Goal: Check status: Check status

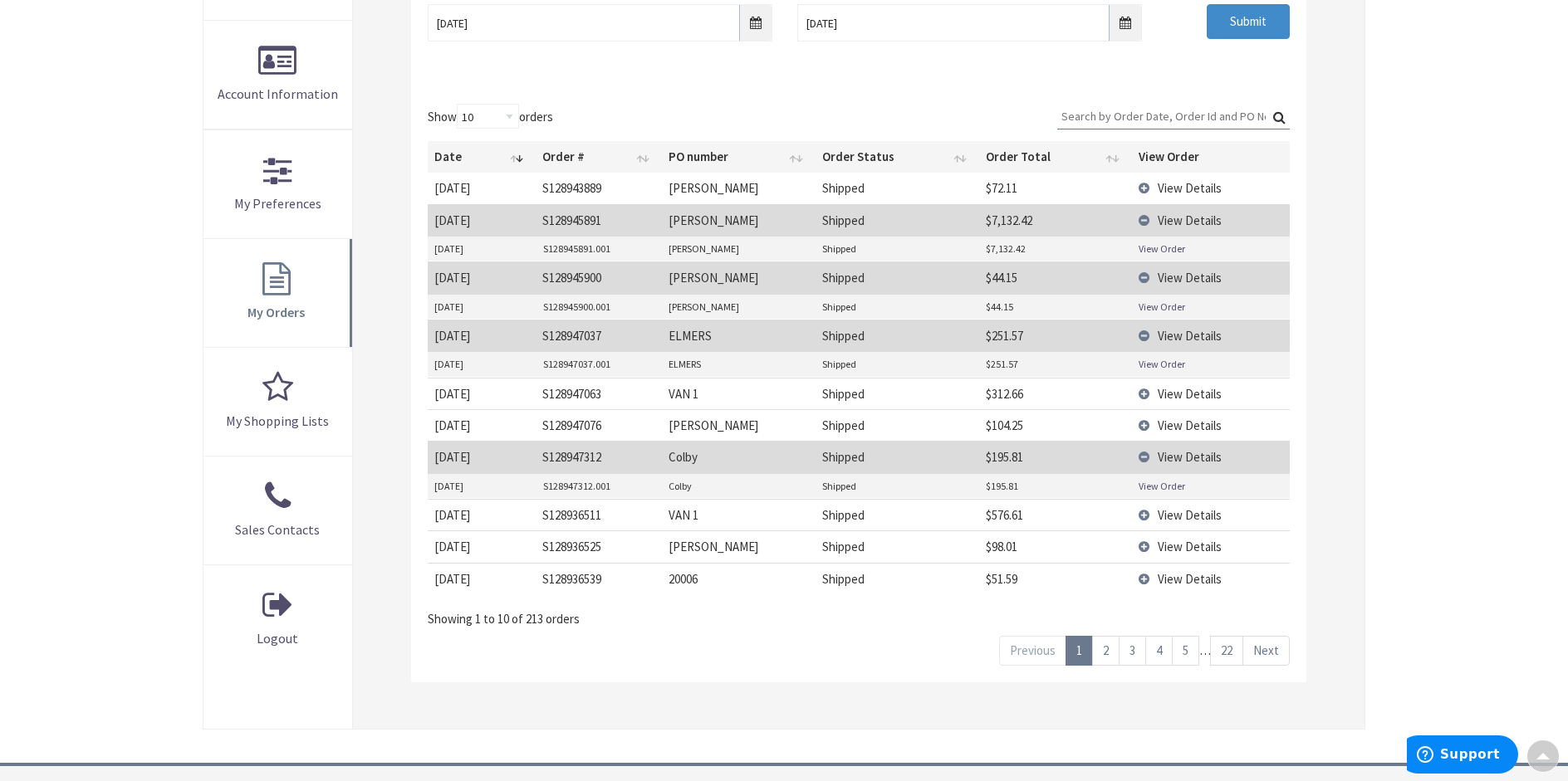
scroll to position [415, 0]
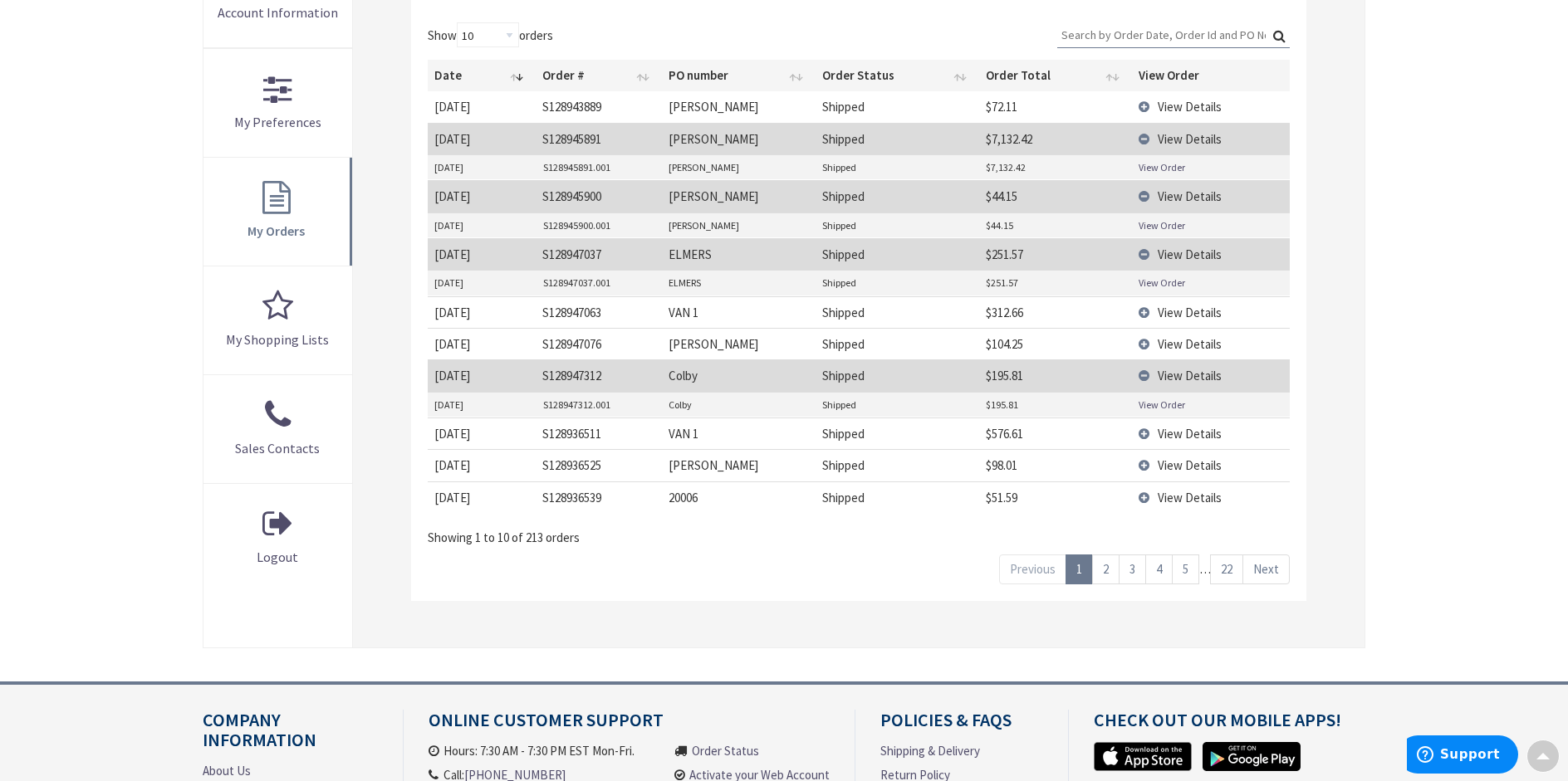
click at [1187, 573] on link "5" at bounding box center [1185, 568] width 27 height 29
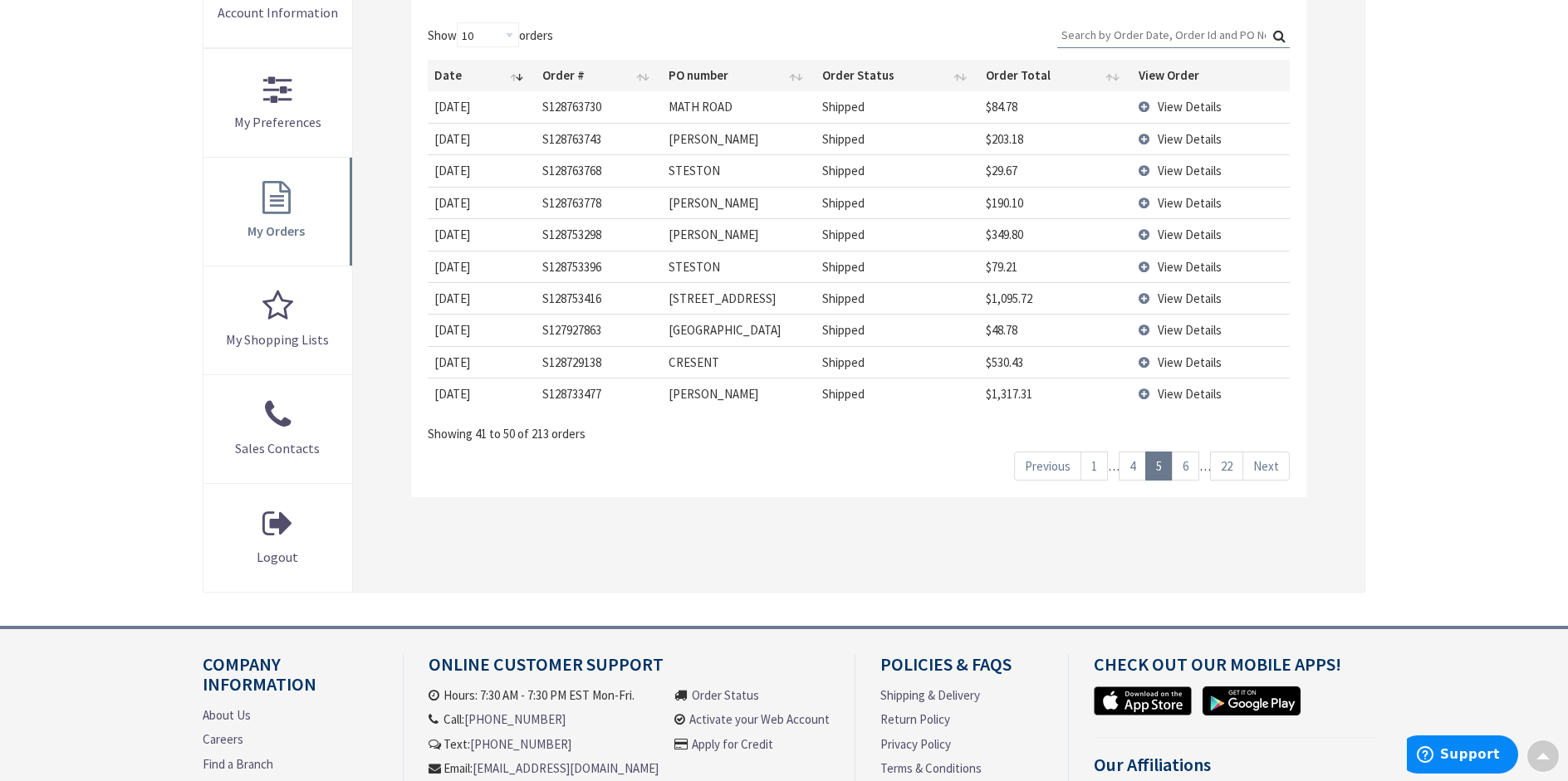
click at [1187, 458] on link "6" at bounding box center [1185, 466] width 27 height 29
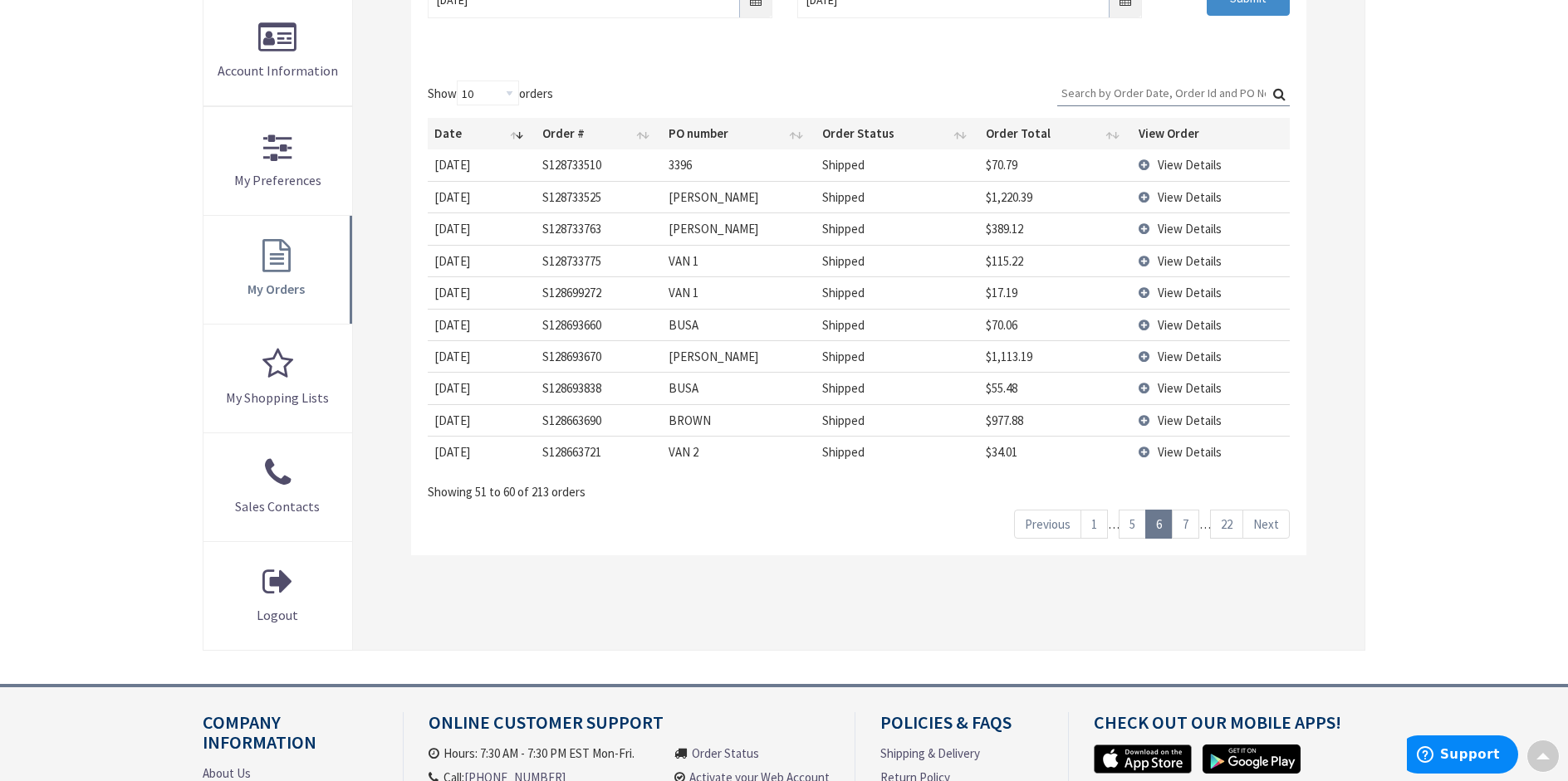
scroll to position [332, 0]
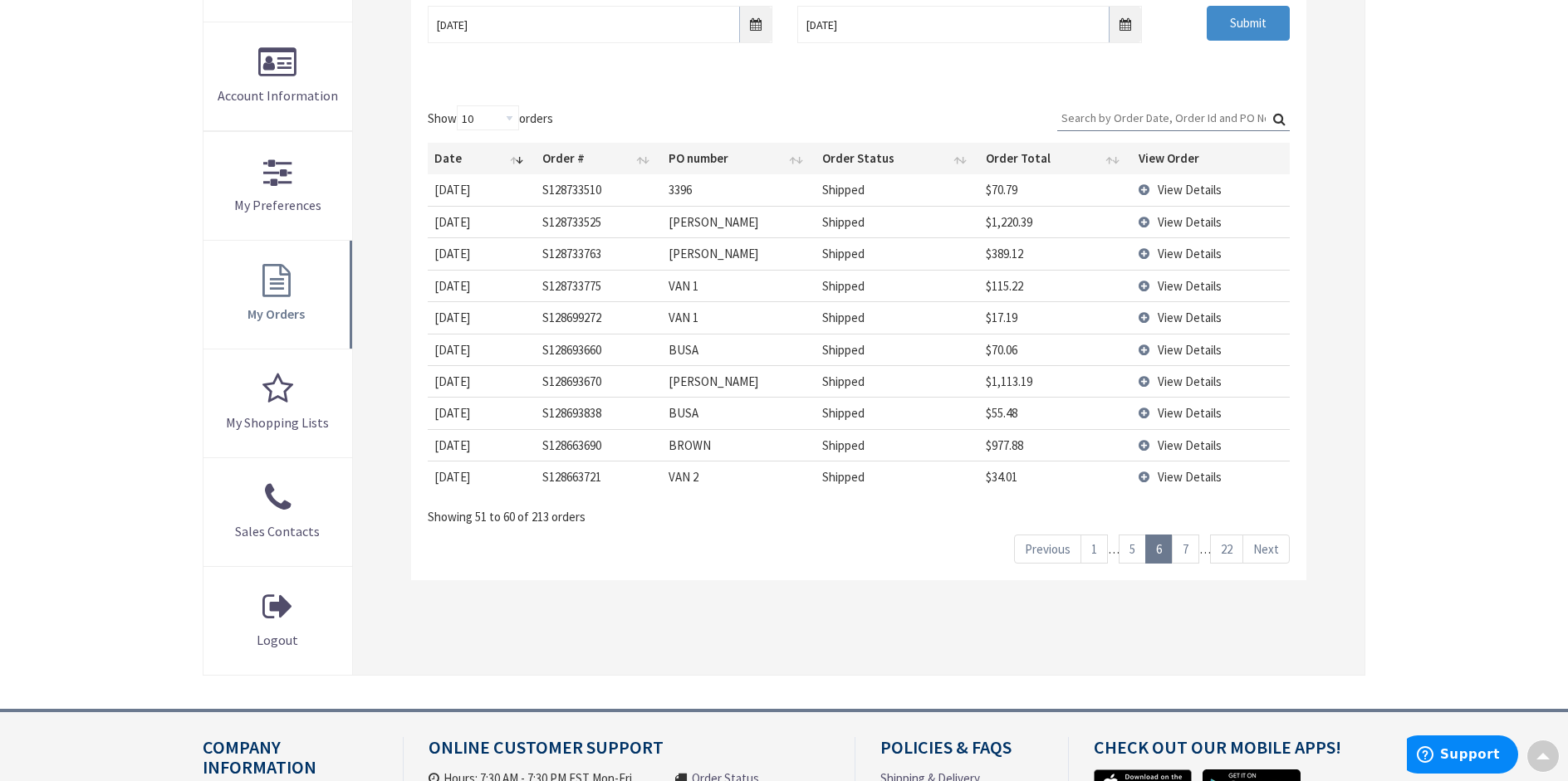
click at [1138, 551] on link "5" at bounding box center [1132, 548] width 27 height 29
click at [1138, 551] on link "4" at bounding box center [1132, 548] width 27 height 29
click at [1177, 549] on link "5" at bounding box center [1185, 548] width 27 height 29
click at [1138, 554] on link "4" at bounding box center [1132, 548] width 27 height 29
click at [1138, 554] on link "3" at bounding box center [1132, 548] width 27 height 29
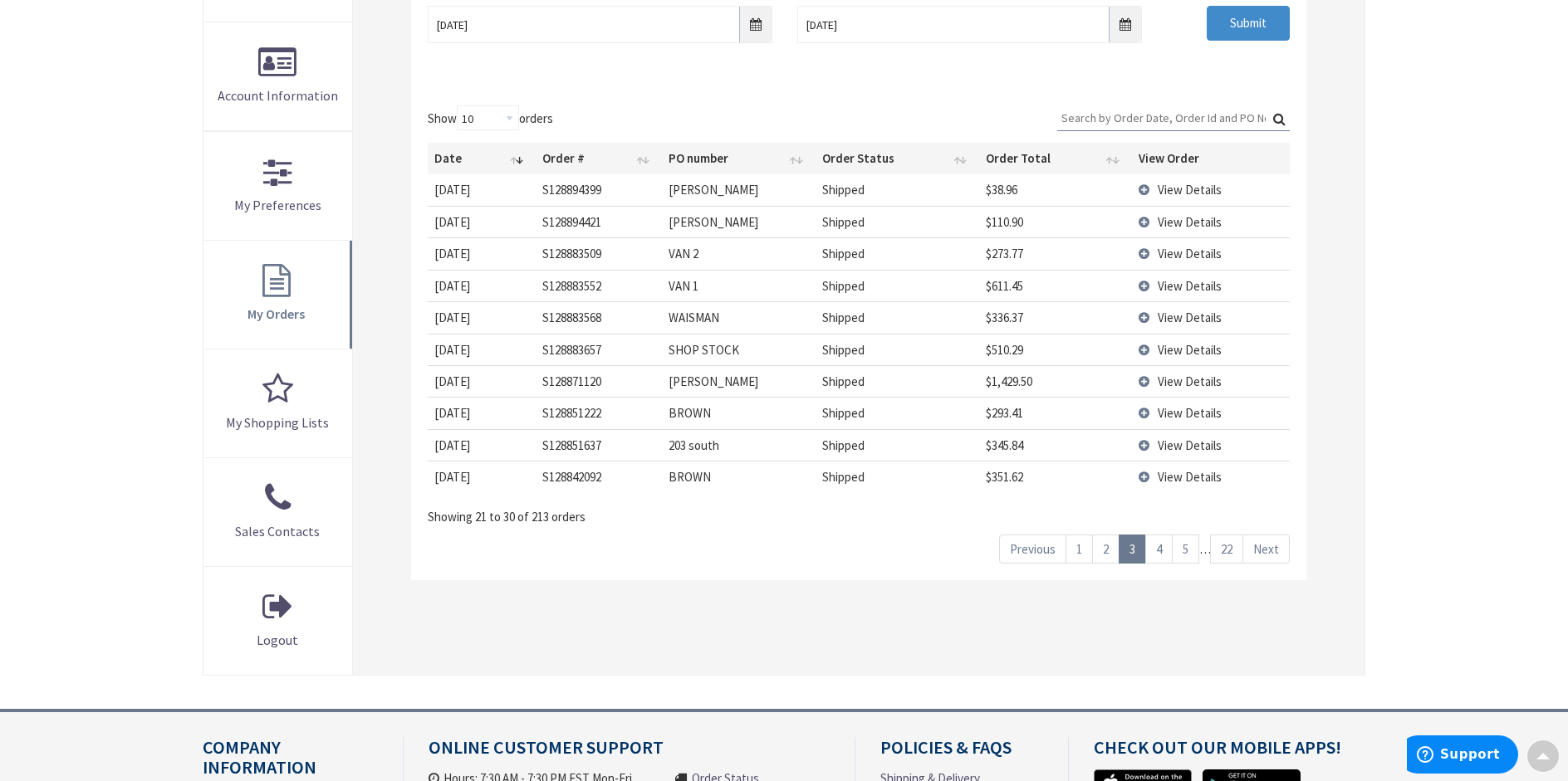
click at [1108, 554] on link "2" at bounding box center [1106, 548] width 27 height 29
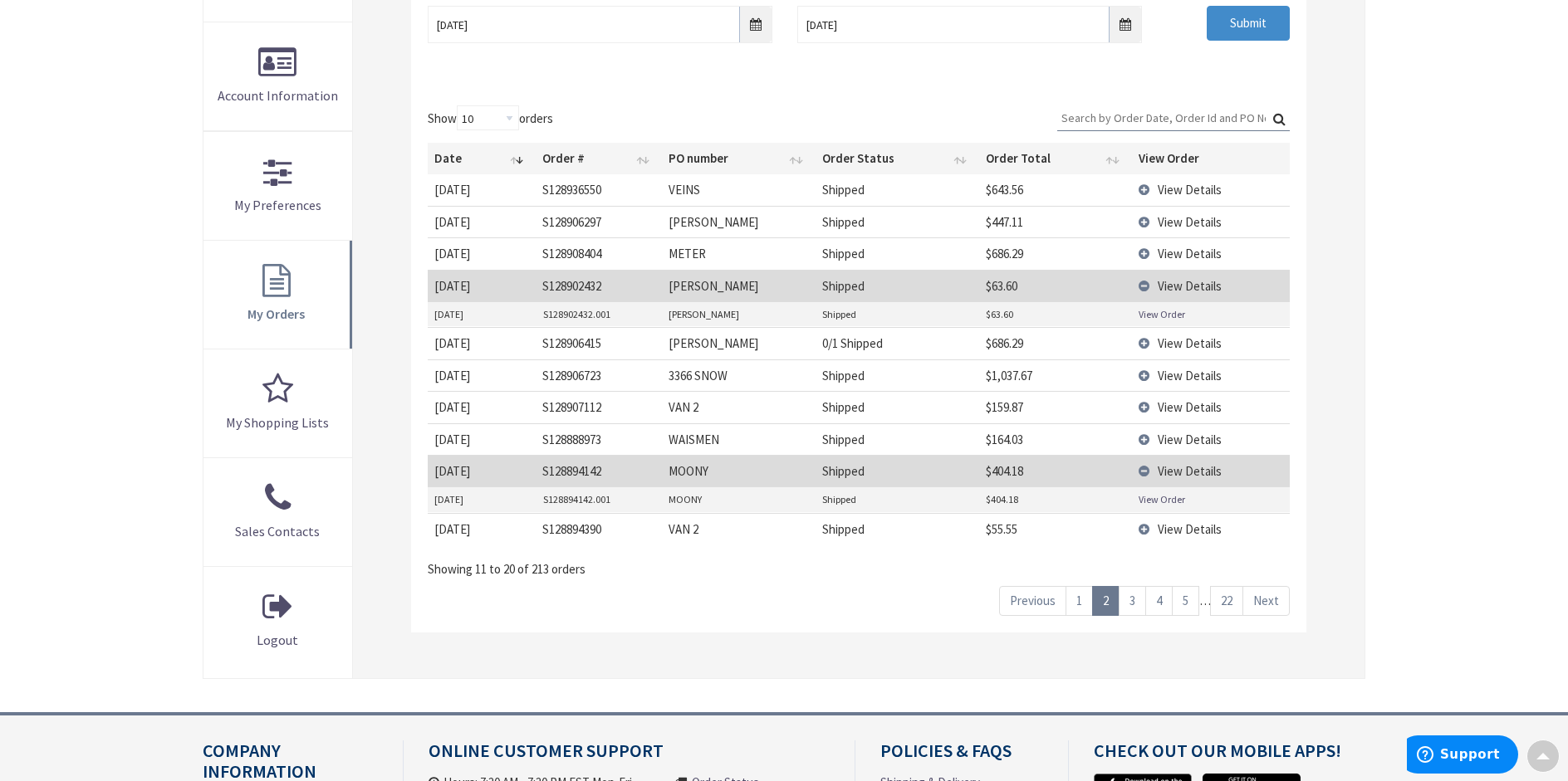
click at [1082, 598] on link "1" at bounding box center [1078, 600] width 27 height 29
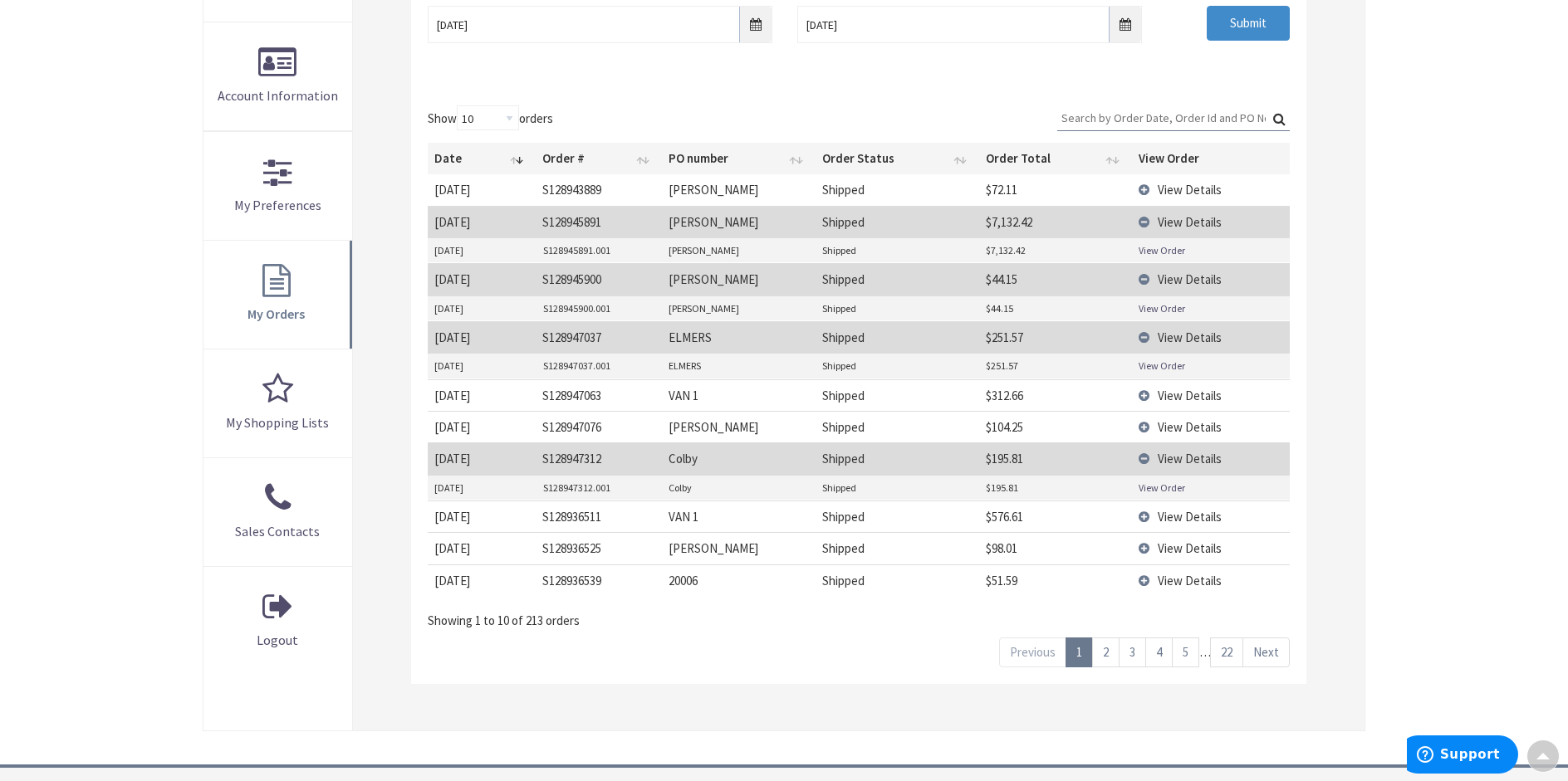
click at [1193, 657] on link "5" at bounding box center [1185, 651] width 27 height 29
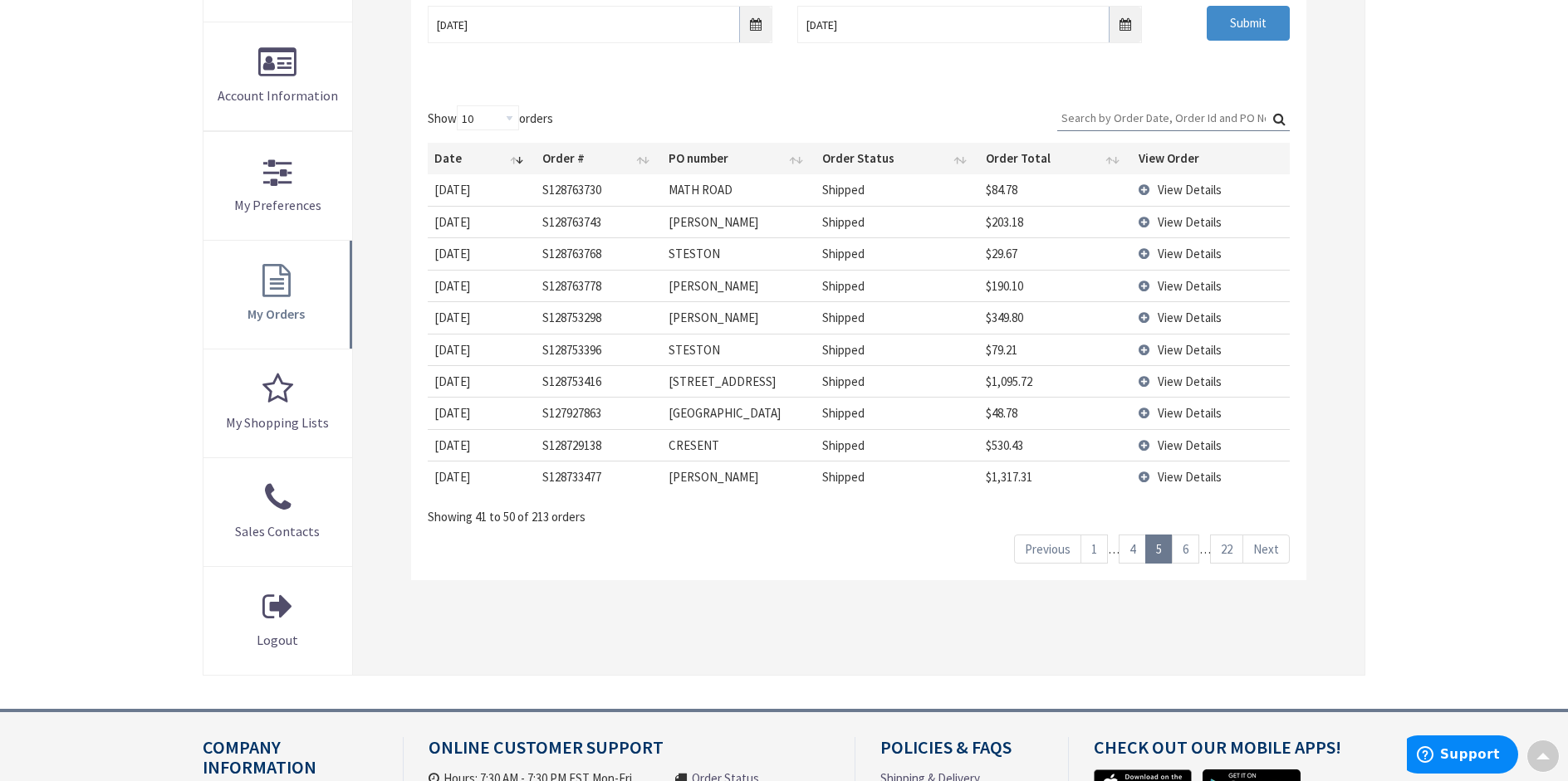
click at [1191, 554] on link "6" at bounding box center [1185, 548] width 27 height 29
click at [1186, 556] on link "7" at bounding box center [1185, 548] width 27 height 29
click at [1186, 556] on link "8" at bounding box center [1185, 548] width 27 height 29
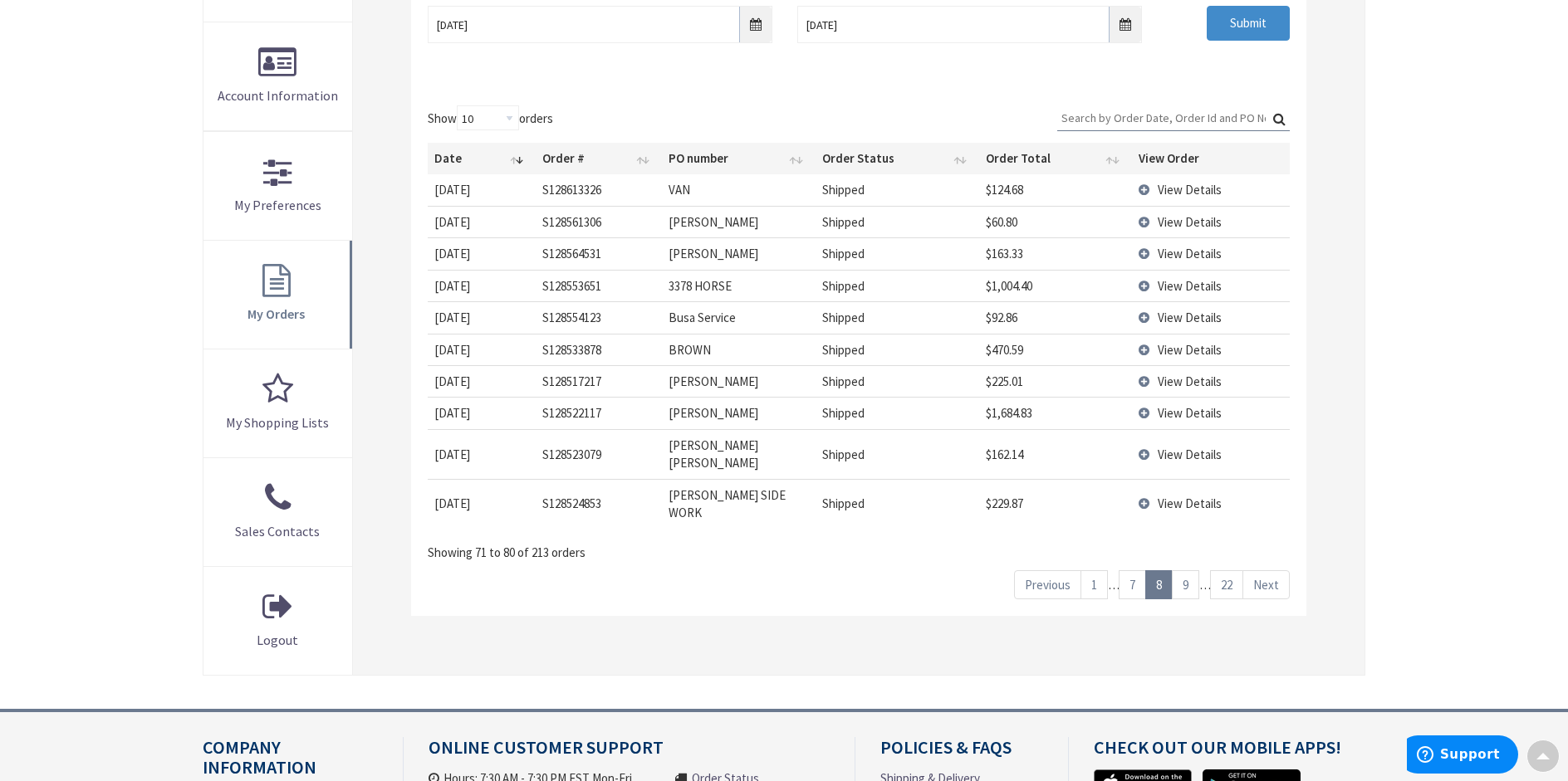
click at [1186, 570] on link "9" at bounding box center [1185, 584] width 27 height 29
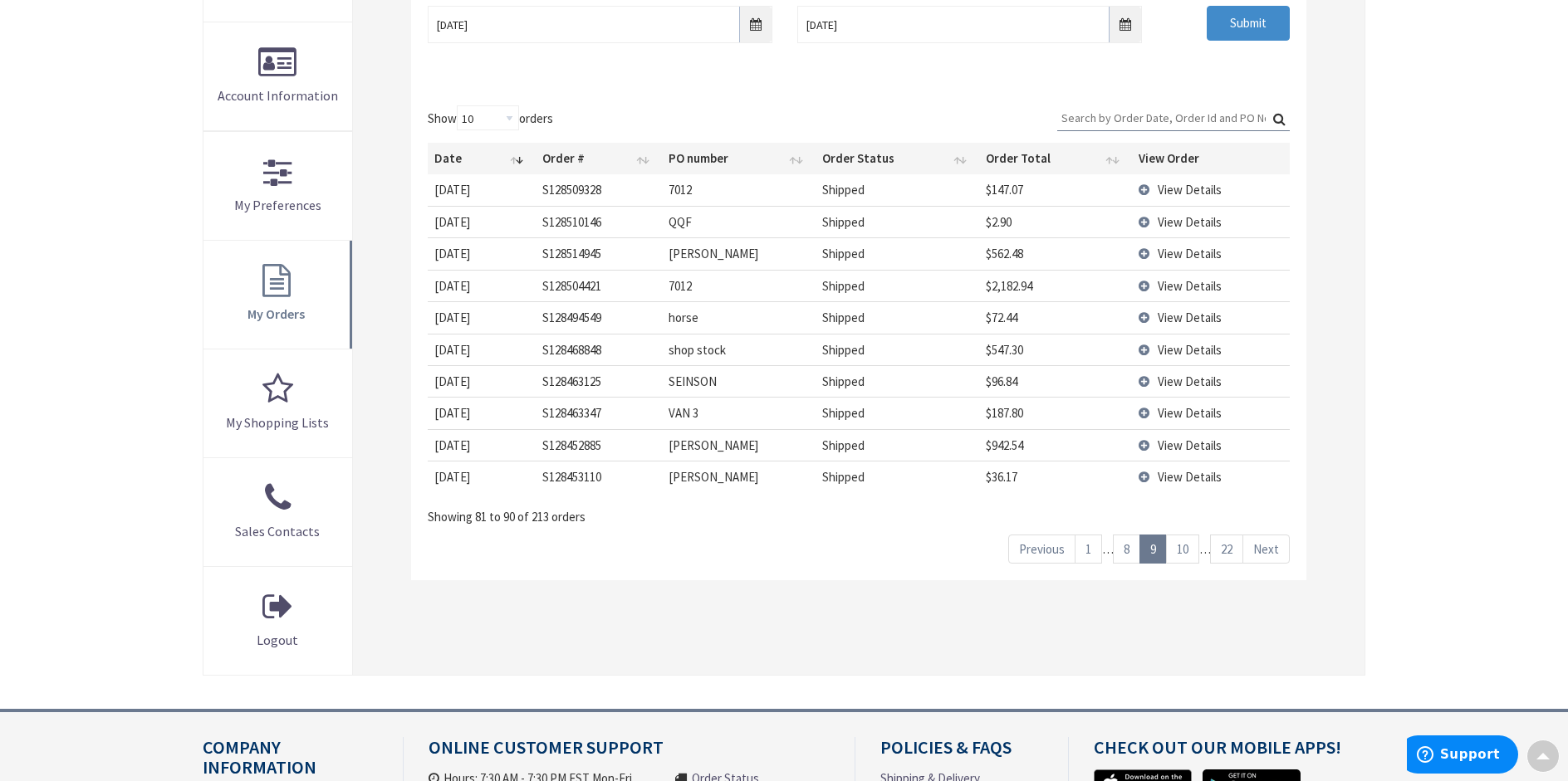
click at [1186, 556] on link "10" at bounding box center [1182, 548] width 33 height 29
click at [1186, 556] on link "11" at bounding box center [1182, 548] width 33 height 29
click at [1186, 556] on link "12" at bounding box center [1182, 548] width 33 height 29
click at [1186, 556] on link "13" at bounding box center [1182, 548] width 33 height 29
click at [1120, 554] on link "12" at bounding box center [1117, 548] width 33 height 29
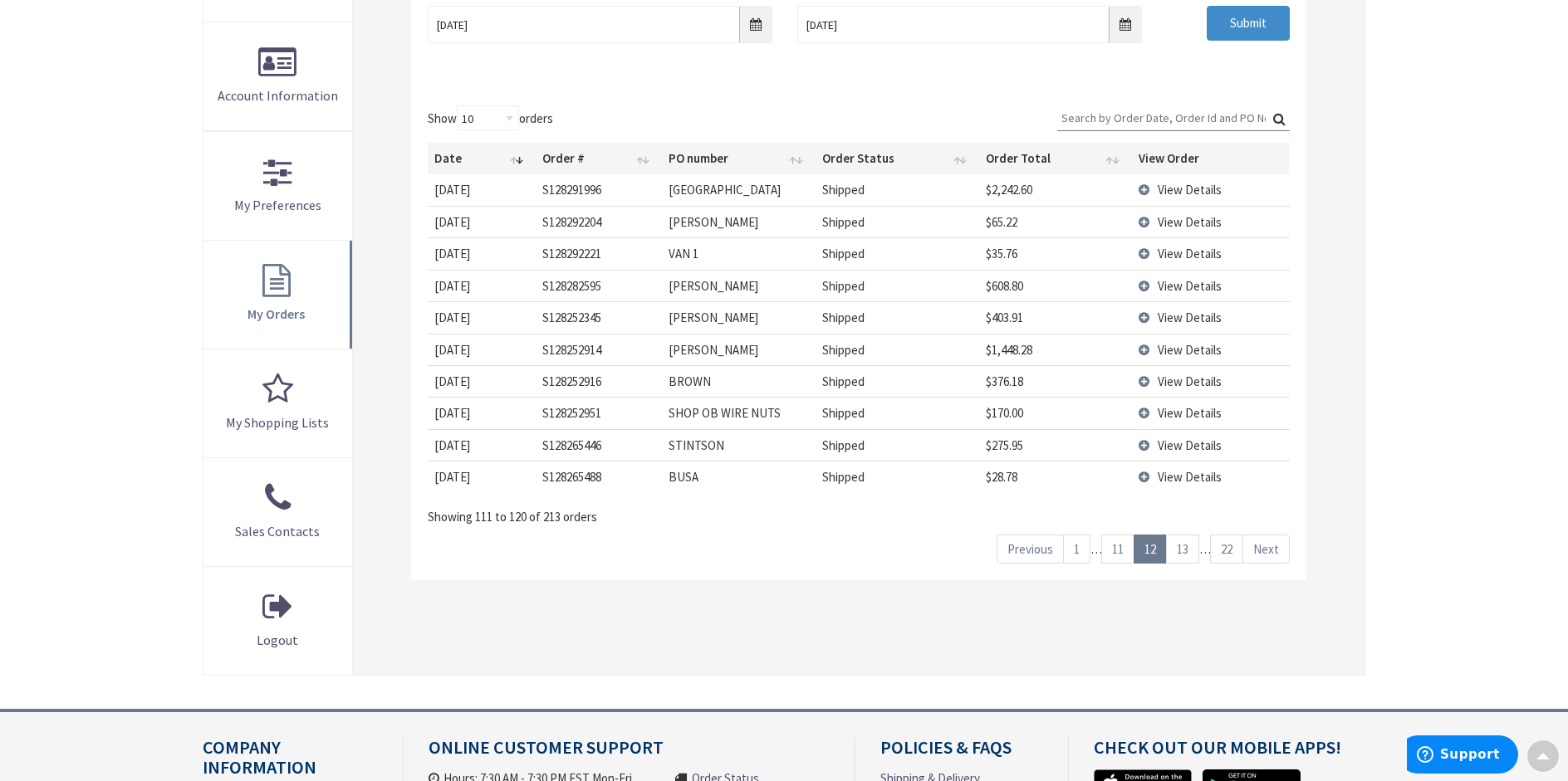
click at [1120, 554] on link "11" at bounding box center [1117, 548] width 33 height 29
click at [1120, 554] on link "10" at bounding box center [1117, 548] width 33 height 29
click at [1193, 548] on link "11" at bounding box center [1182, 548] width 33 height 29
click at [1193, 548] on link "12" at bounding box center [1182, 548] width 33 height 29
click at [1193, 548] on link "13" at bounding box center [1182, 548] width 33 height 29
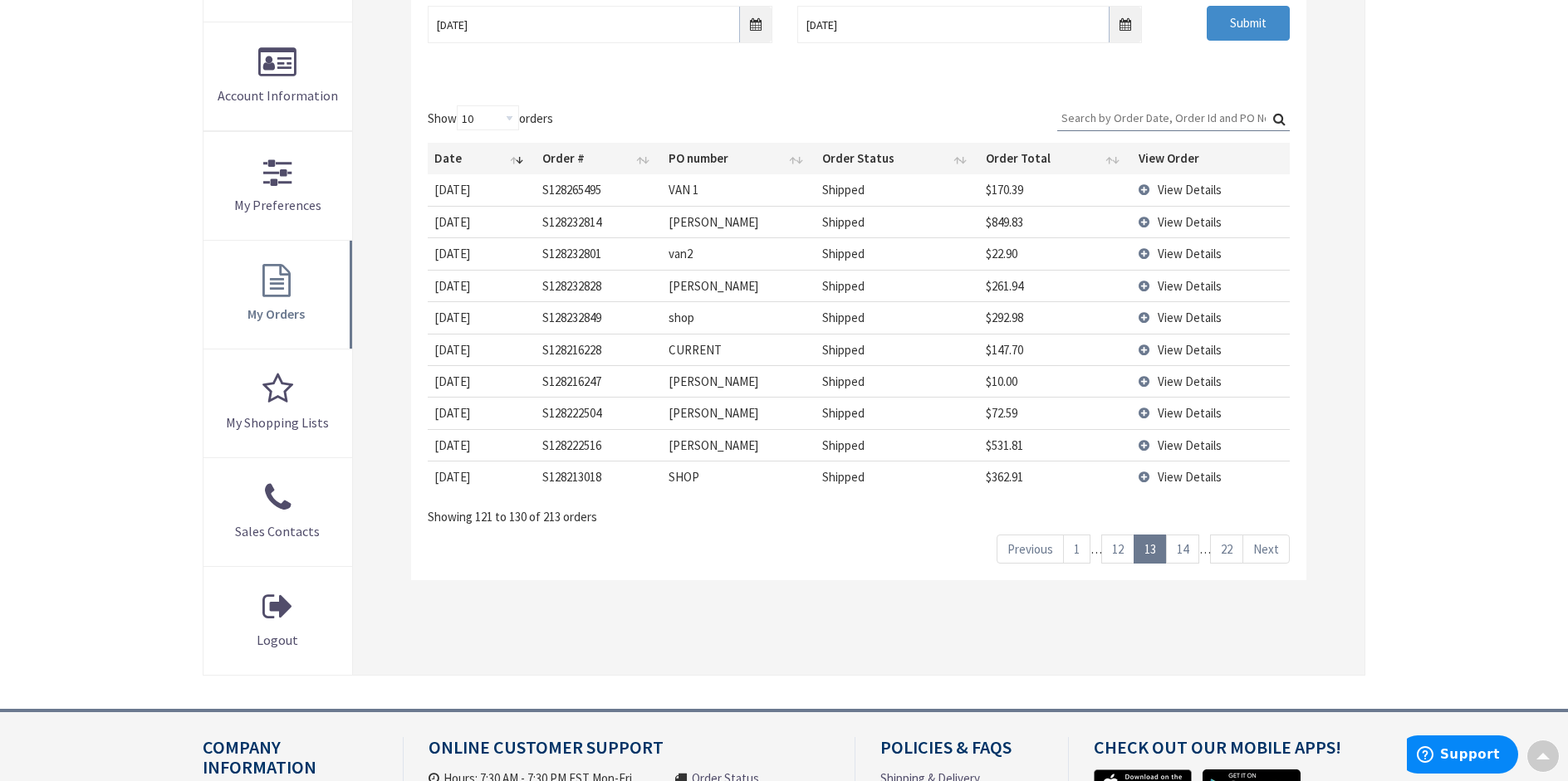
click at [1193, 548] on link "14" at bounding box center [1182, 548] width 33 height 29
click at [1119, 556] on link "13" at bounding box center [1117, 548] width 33 height 29
click at [1119, 556] on link "12" at bounding box center [1117, 548] width 33 height 29
click at [1119, 556] on link "11" at bounding box center [1117, 548] width 33 height 29
click at [1119, 556] on link "10" at bounding box center [1117, 548] width 33 height 29
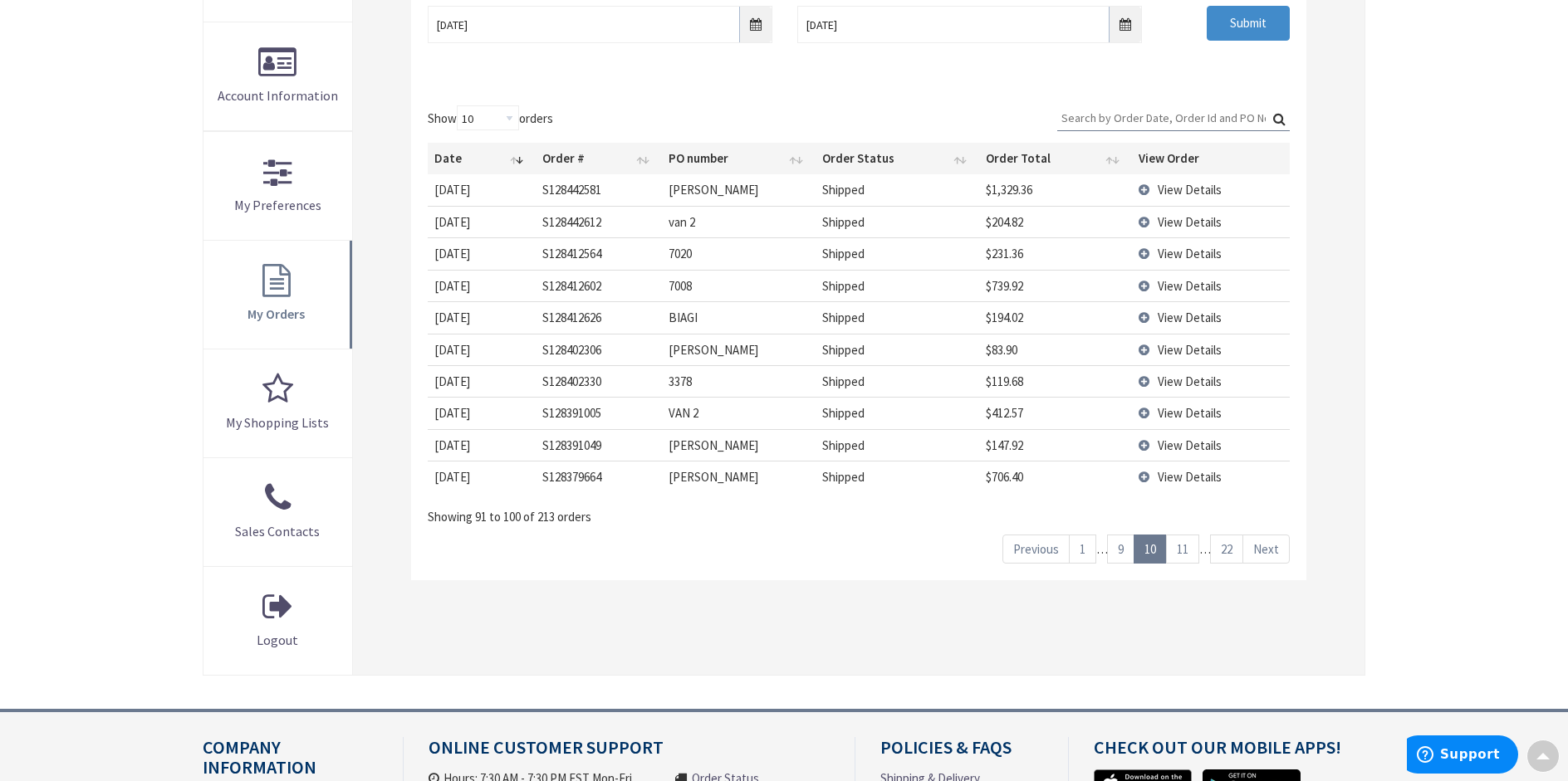
click at [1117, 554] on link "9" at bounding box center [1120, 548] width 27 height 29
click at [1120, 550] on link "8" at bounding box center [1125, 548] width 27 height 29
